Goal: Task Accomplishment & Management: Manage account settings

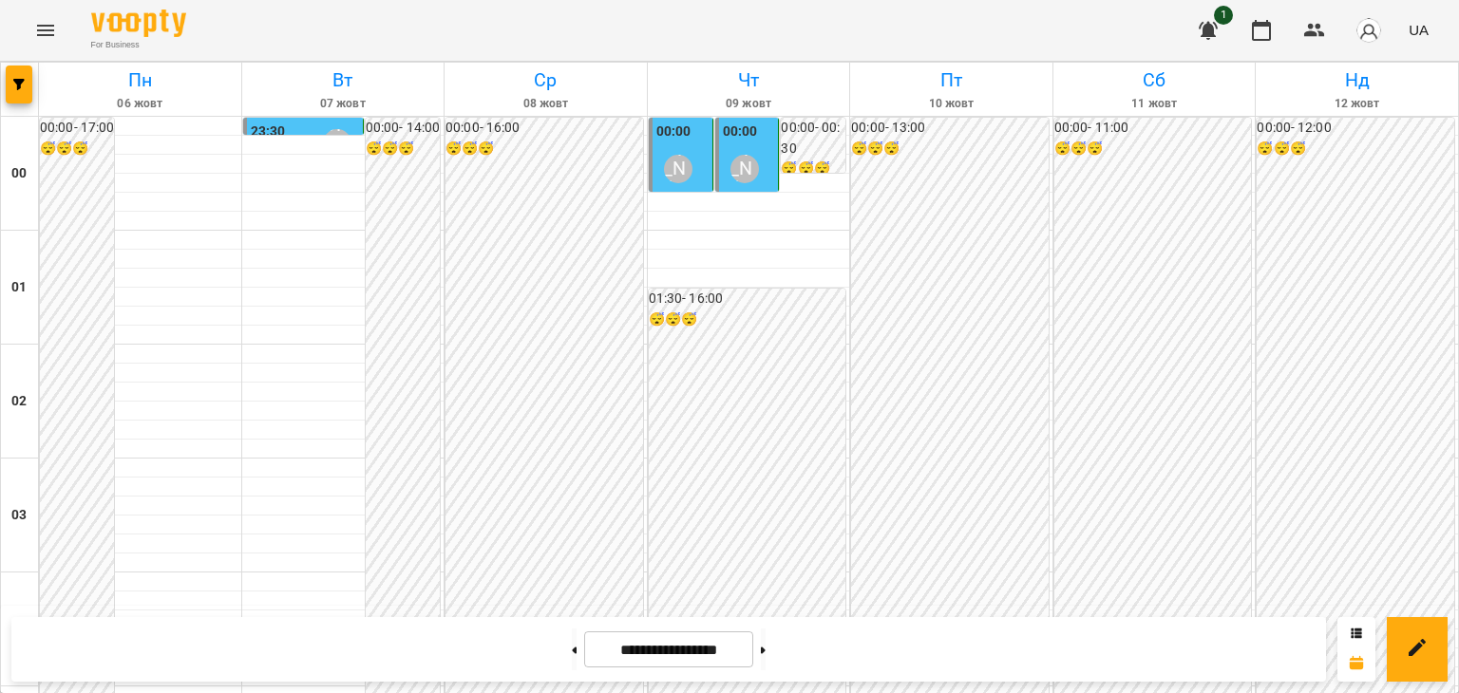
scroll to position [1900, 0]
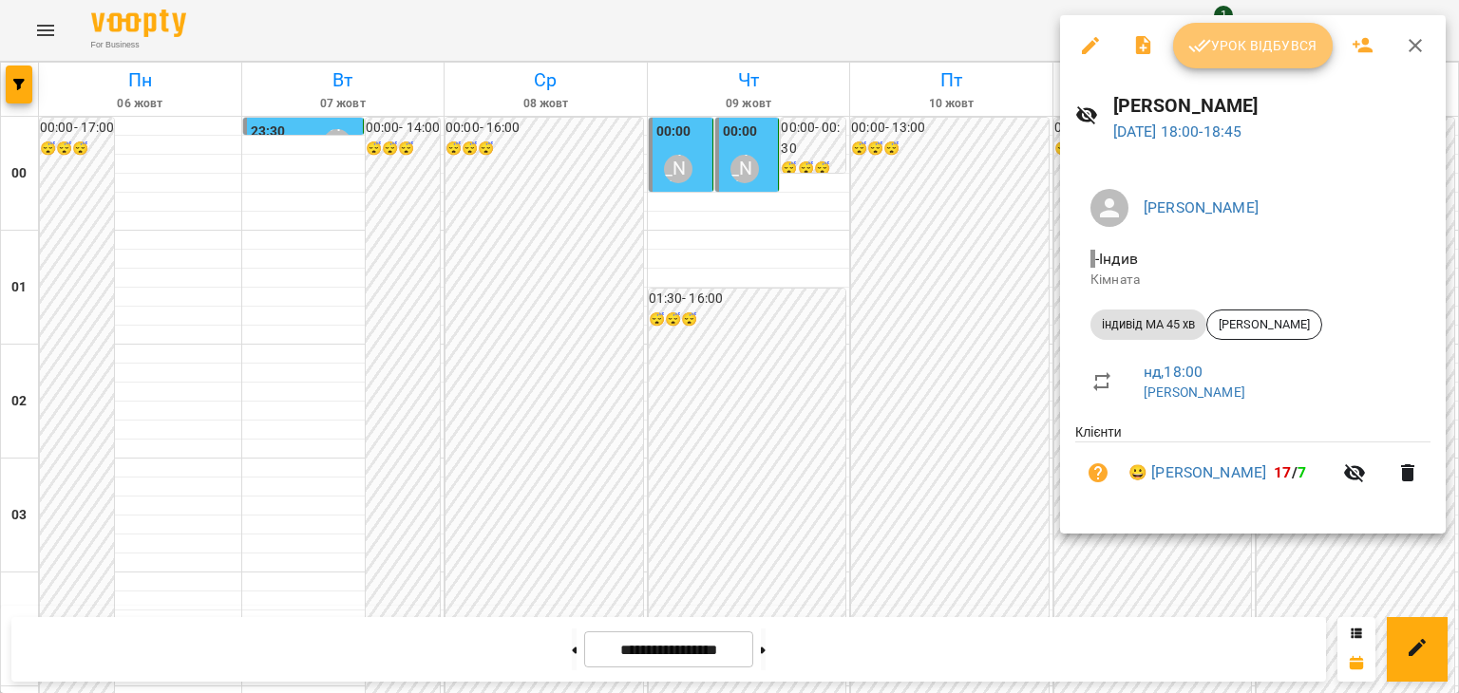
click at [1284, 43] on span "Урок відбувся" at bounding box center [1252, 45] width 129 height 23
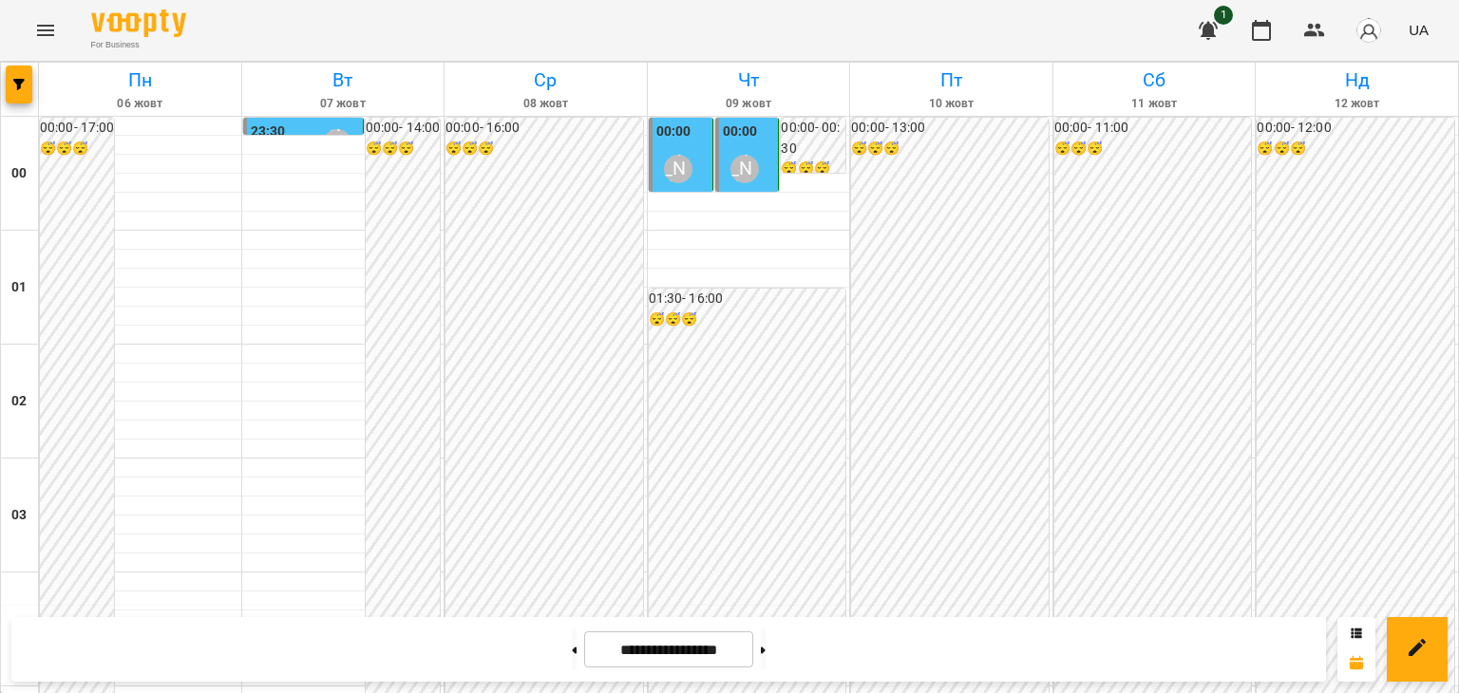
scroll to position [1900, 0]
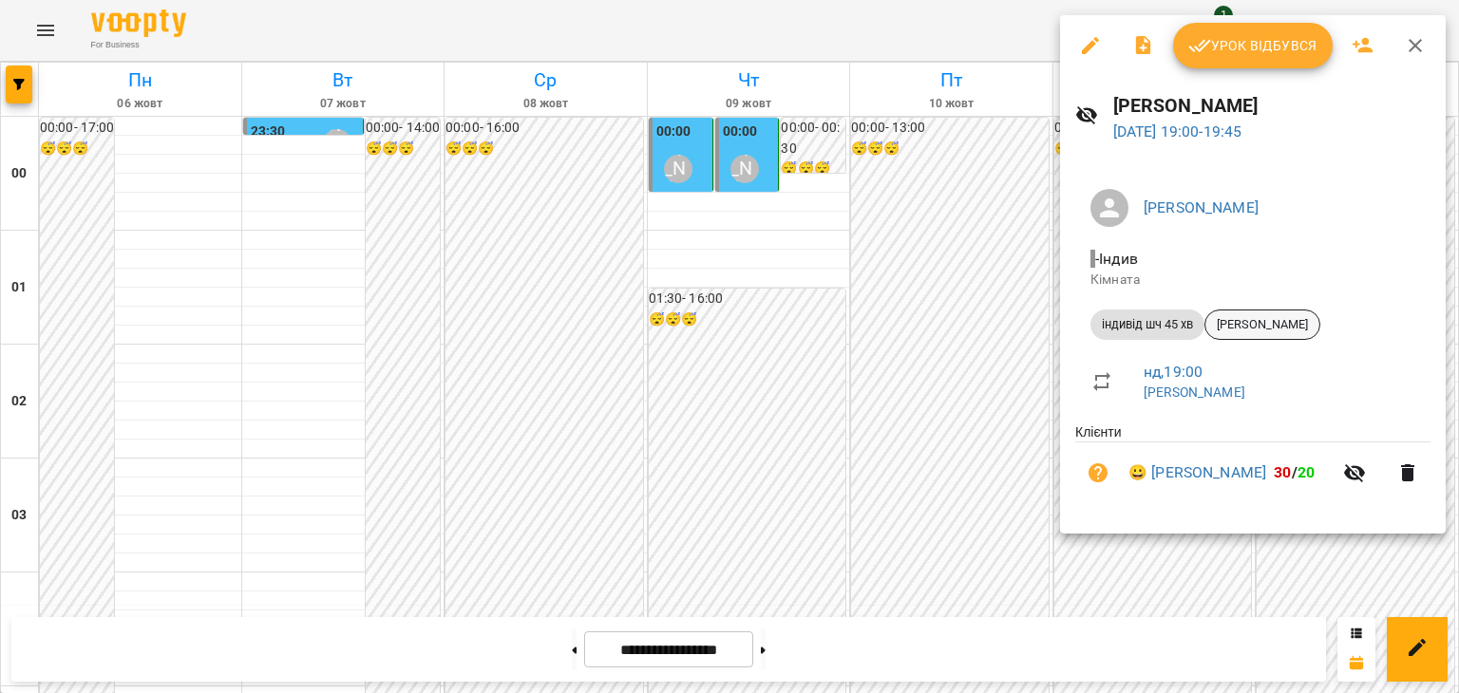
click at [1264, 327] on span "[PERSON_NAME]" at bounding box center [1262, 324] width 114 height 17
